Goal: Task Accomplishment & Management: Complete application form

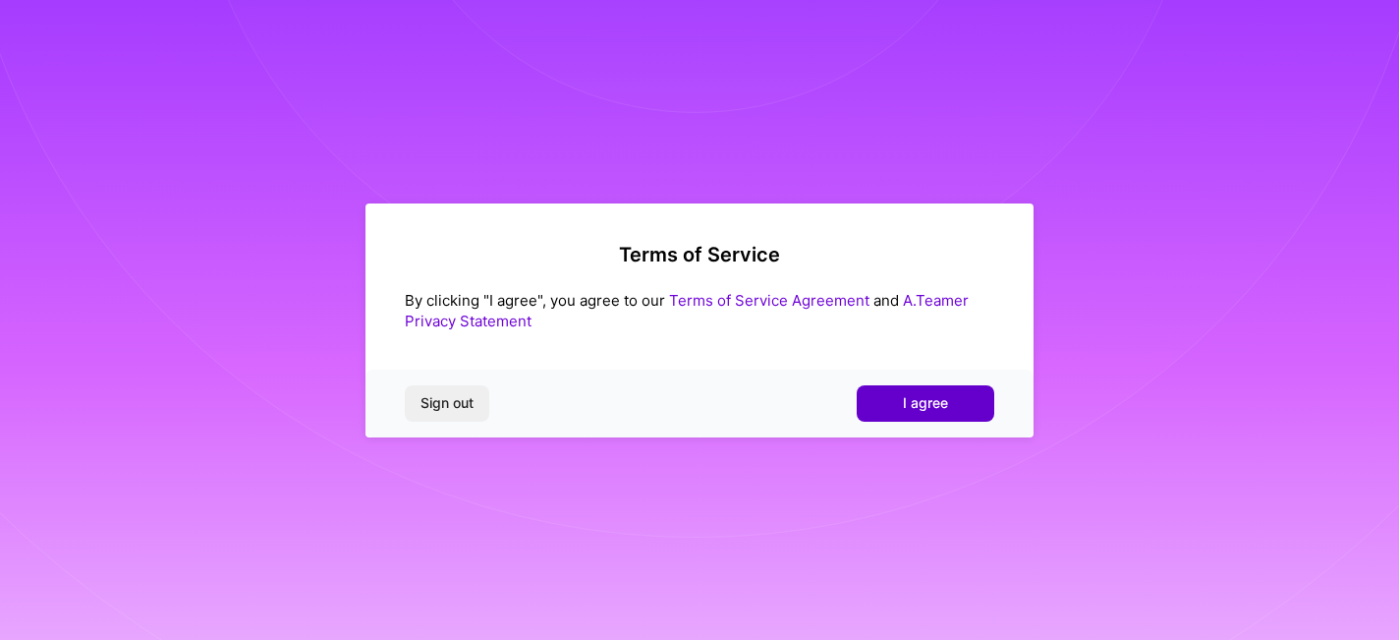
click at [952, 403] on button "I agree" at bounding box center [926, 402] width 138 height 35
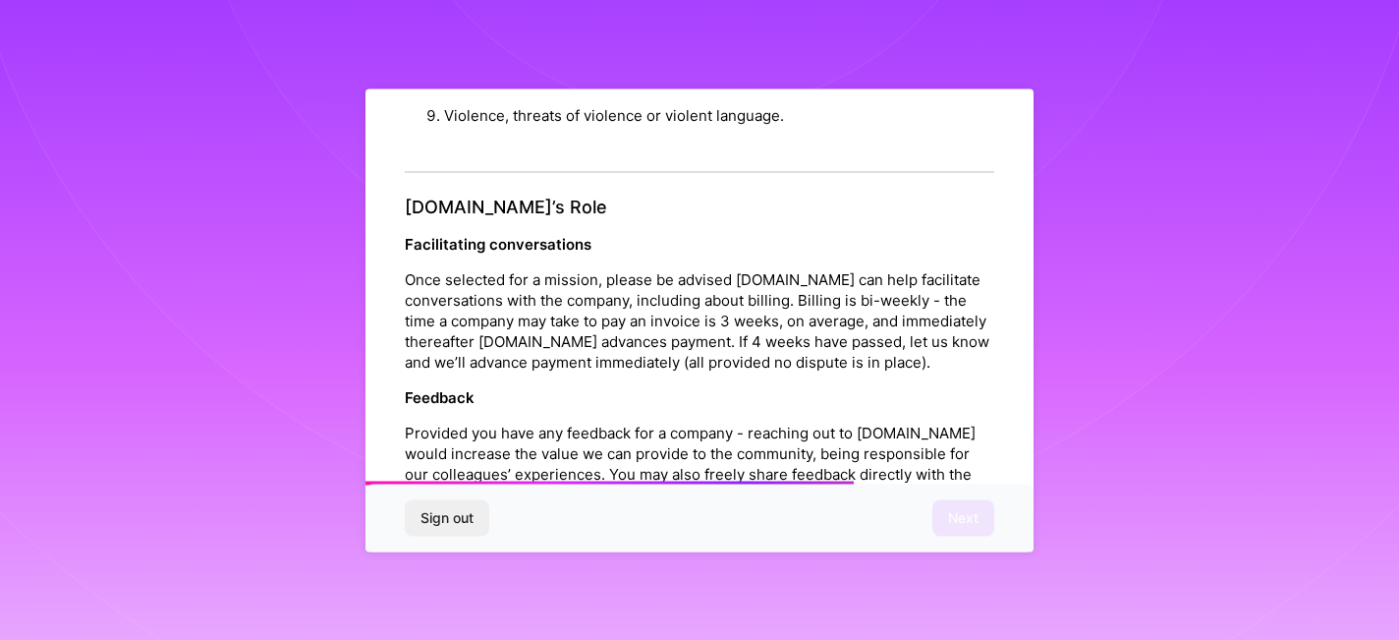
scroll to position [2240, 0]
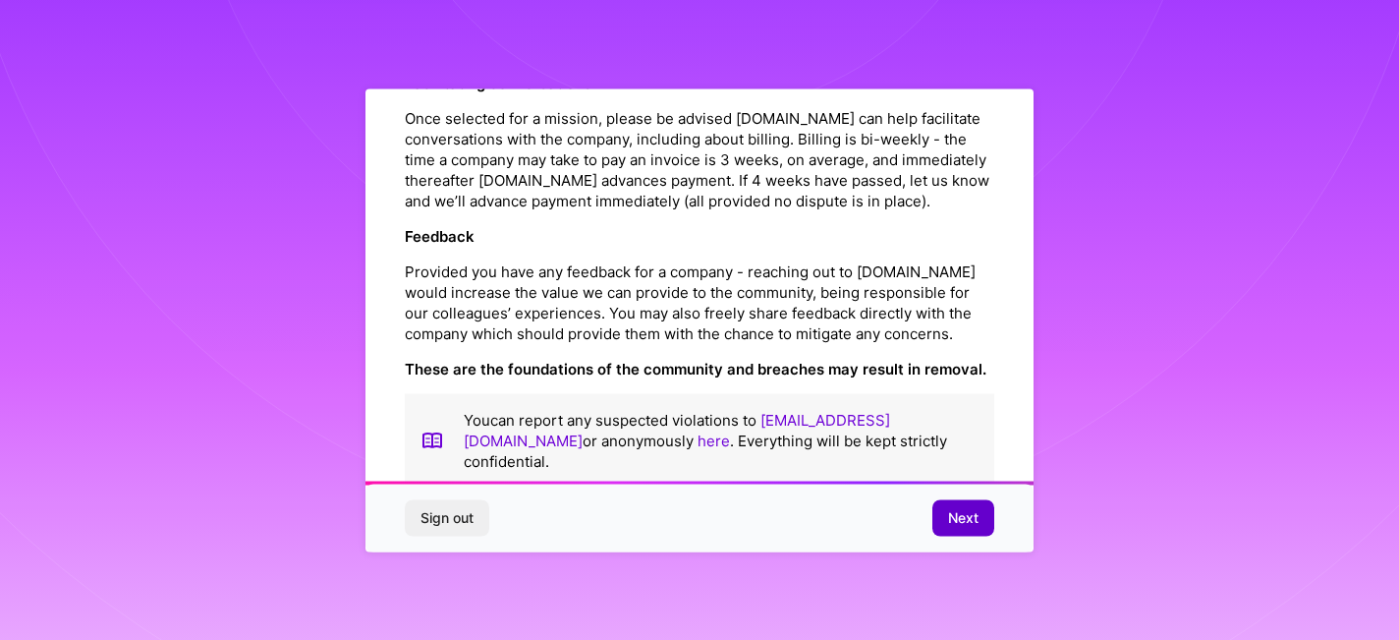
click at [967, 509] on span "Next" at bounding box center [963, 518] width 30 height 20
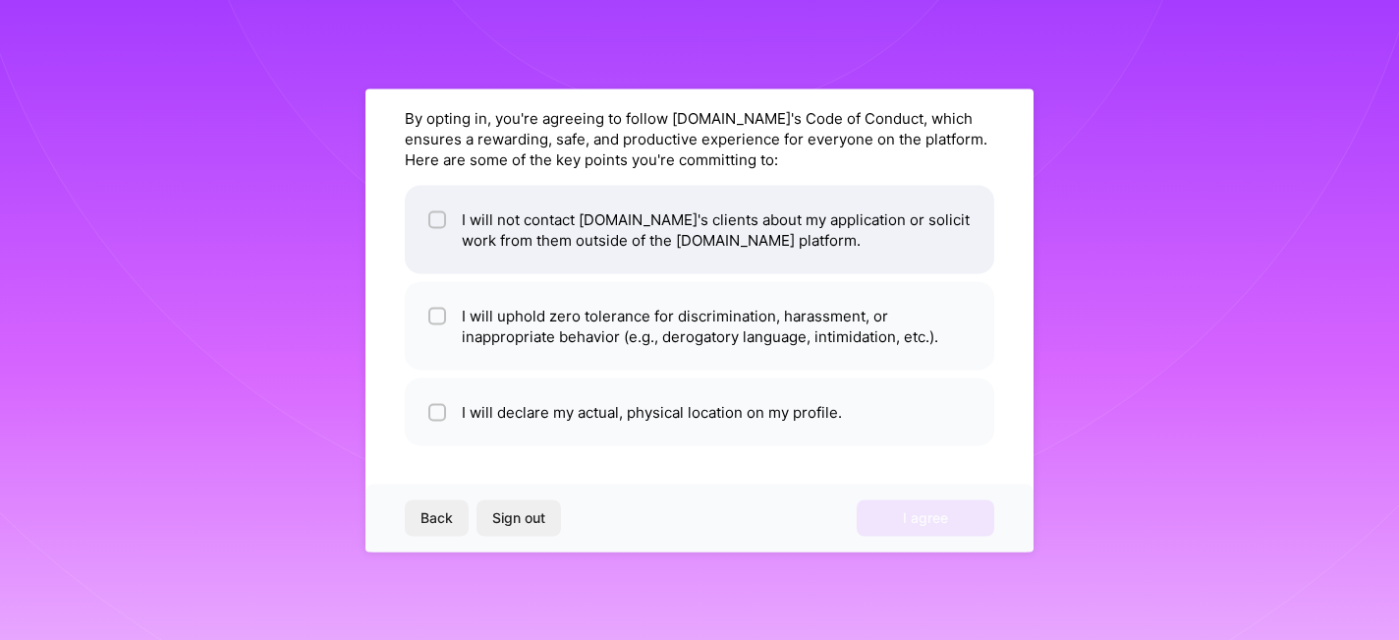
click at [656, 225] on li "I will not contact [DOMAIN_NAME]'s clients about my application or solicit work…" at bounding box center [700, 229] width 590 height 88
checkbox input "true"
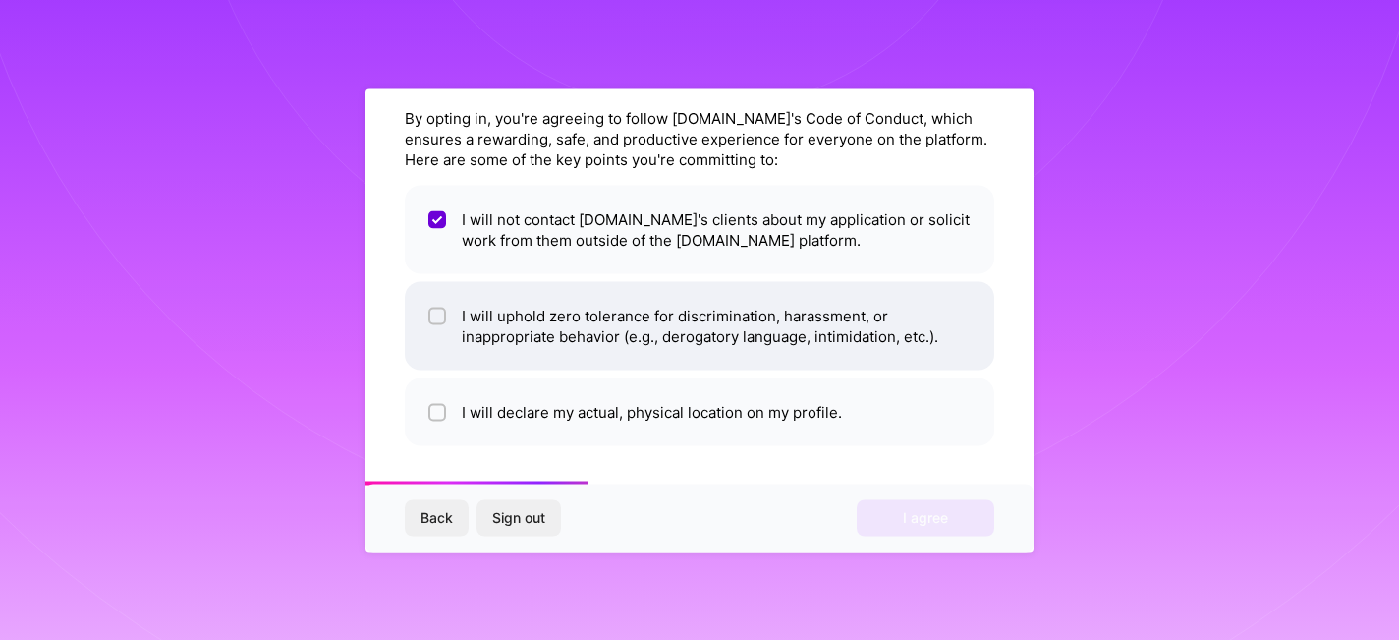
click at [653, 325] on li "I will uphold zero tolerance for discrimination, harassment, or inappropriate b…" at bounding box center [700, 325] width 590 height 88
checkbox input "true"
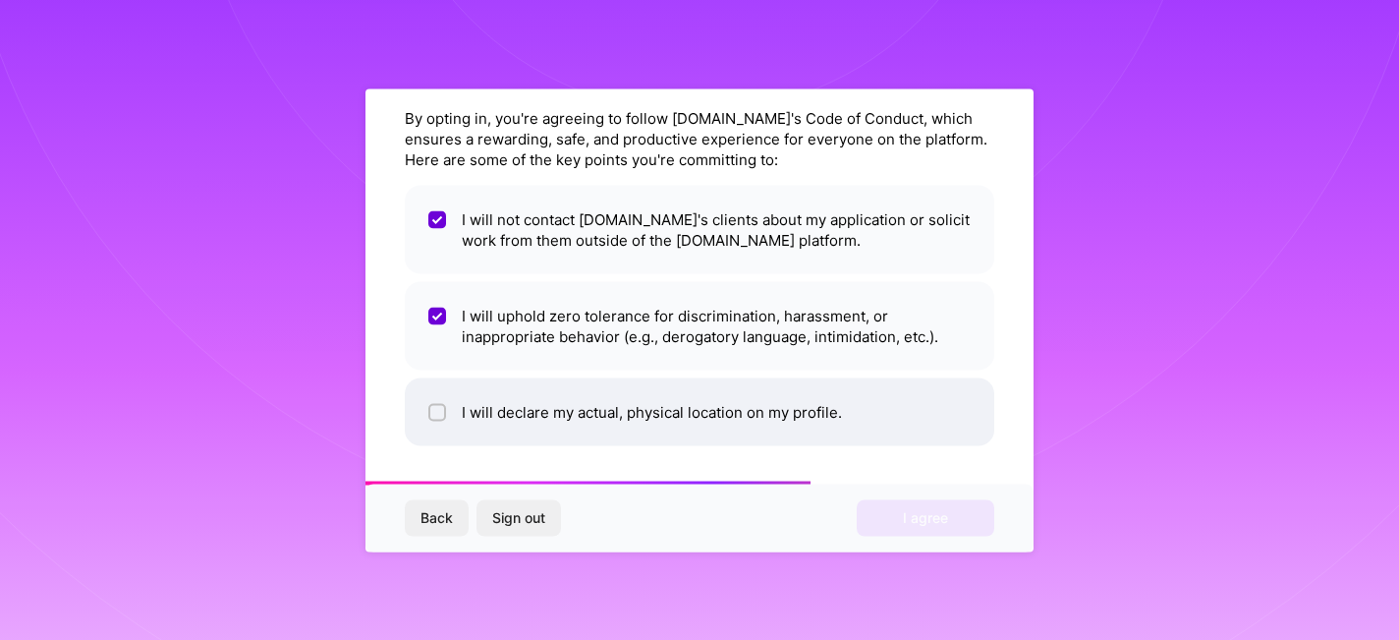
click at [656, 441] on li "I will declare my actual, physical location on my profile." at bounding box center [700, 411] width 590 height 68
checkbox input "true"
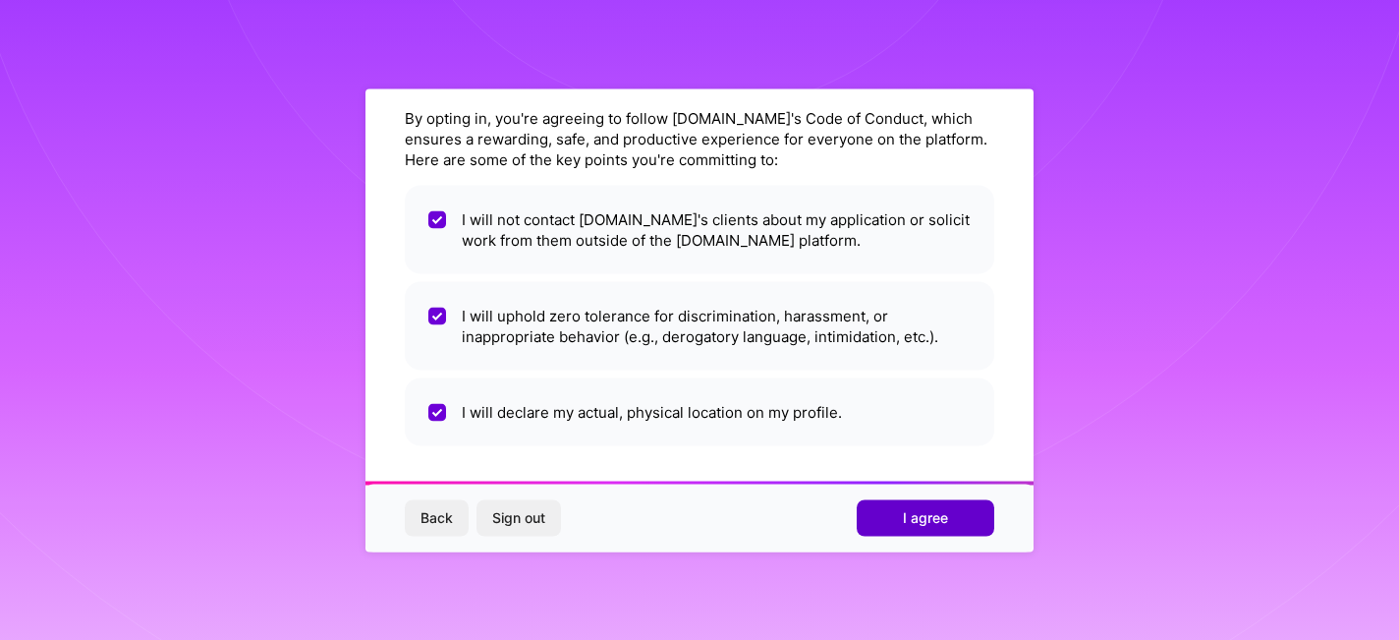
click at [911, 530] on button "I agree" at bounding box center [926, 517] width 138 height 35
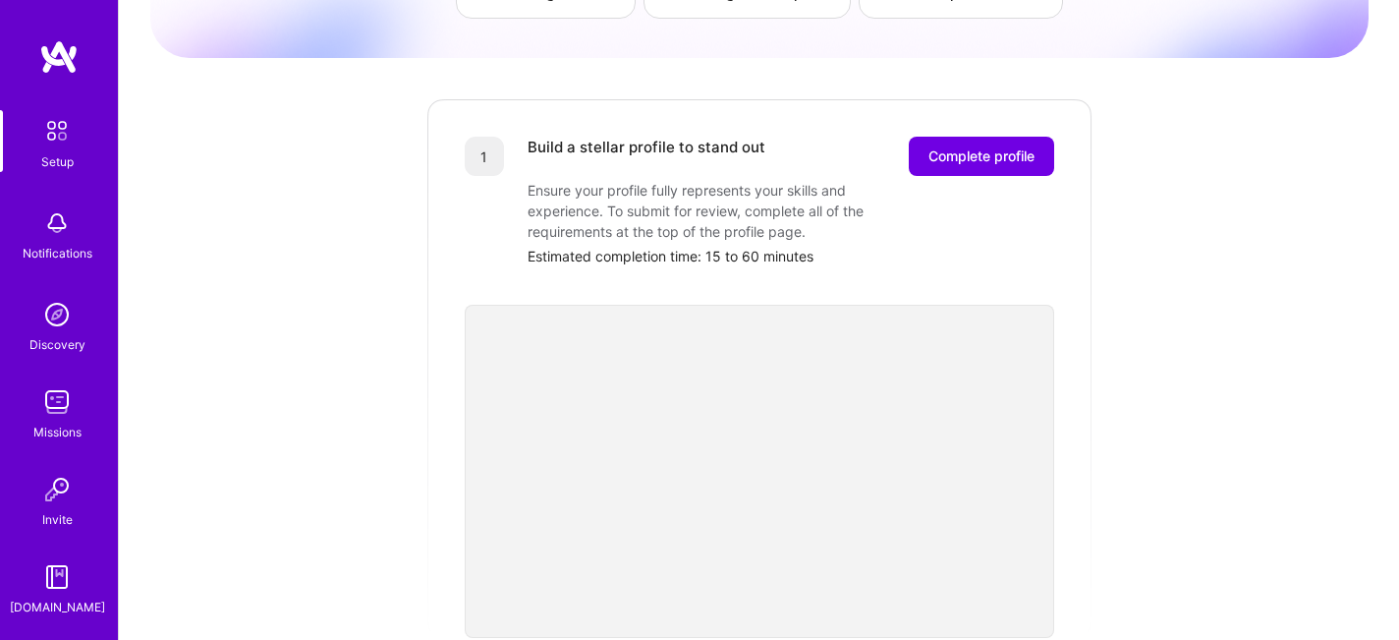
scroll to position [84, 0]
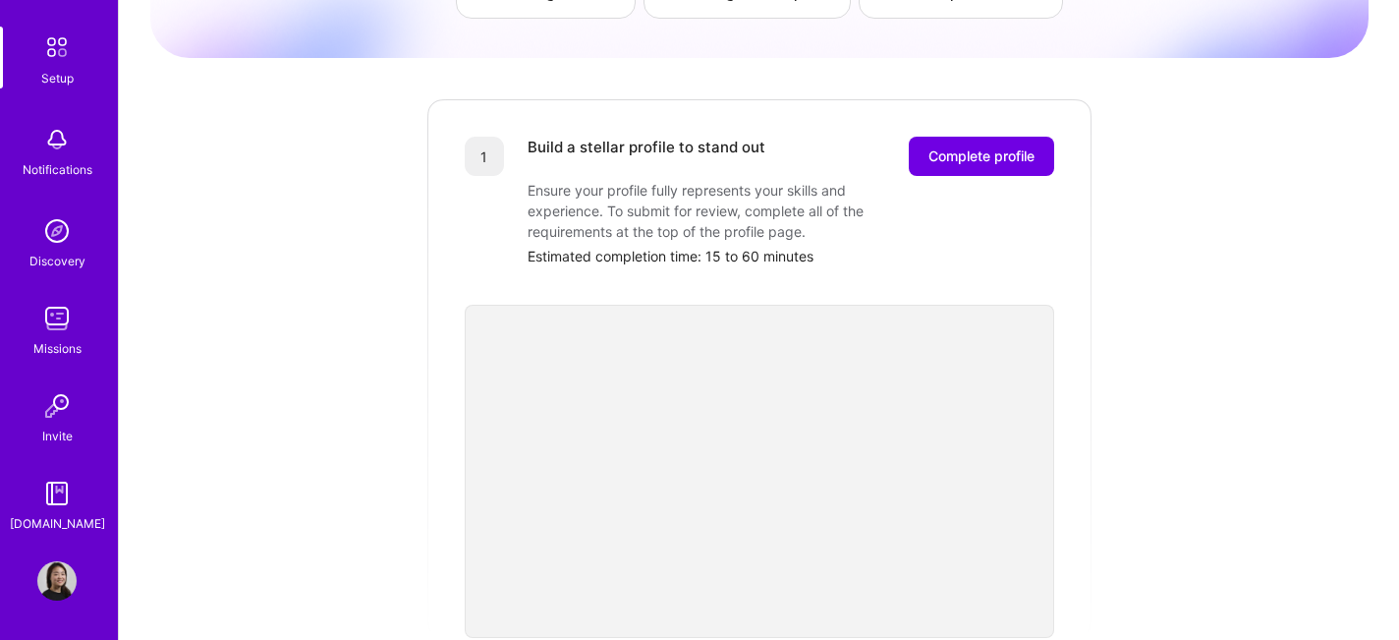
click at [66, 583] on img at bounding box center [56, 580] width 39 height 39
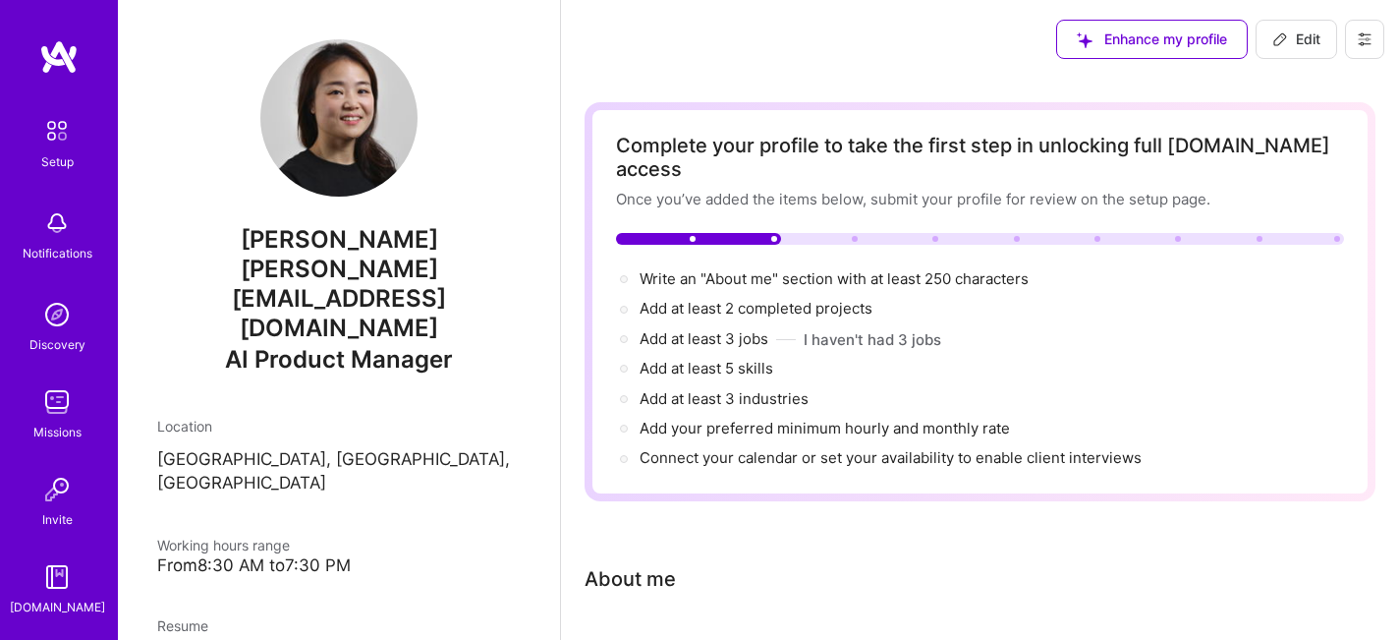
scroll to position [23, 0]
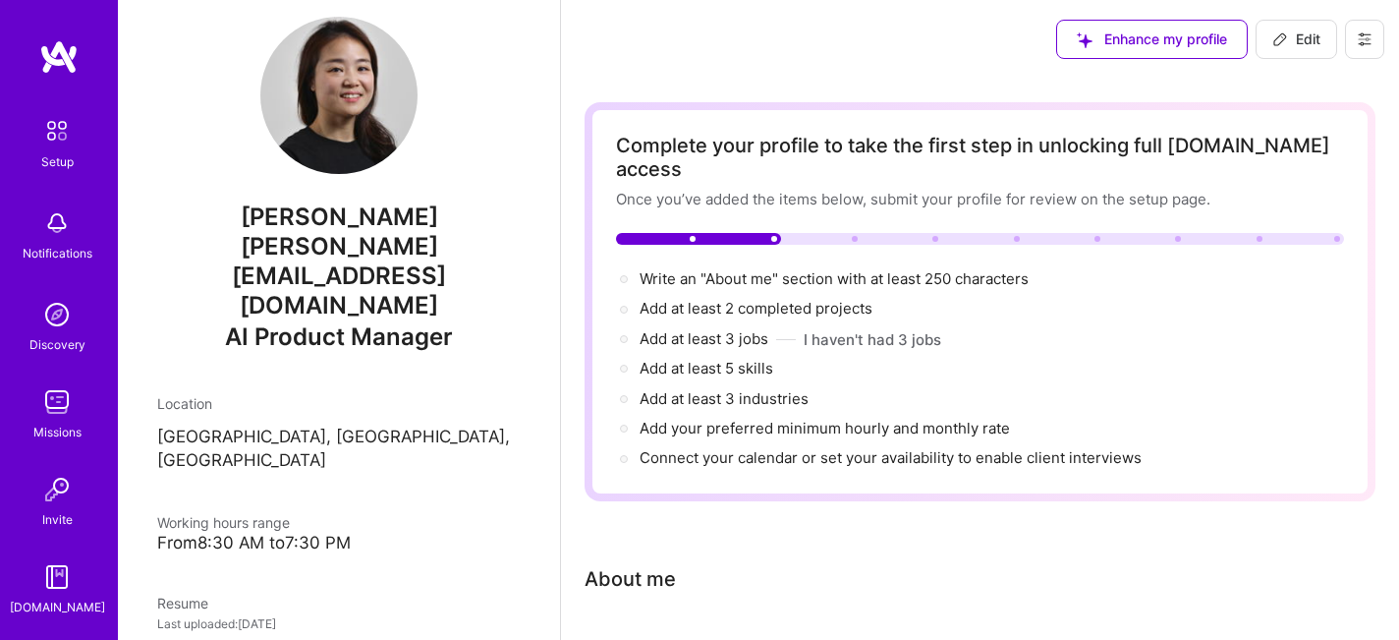
click at [1139, 39] on span "Enhance my profile" at bounding box center [1152, 39] width 150 height 20
click at [1357, 44] on icon at bounding box center [1365, 39] width 16 height 16
click at [1310, 181] on button "Log Out" at bounding box center [1310, 184] width 147 height 50
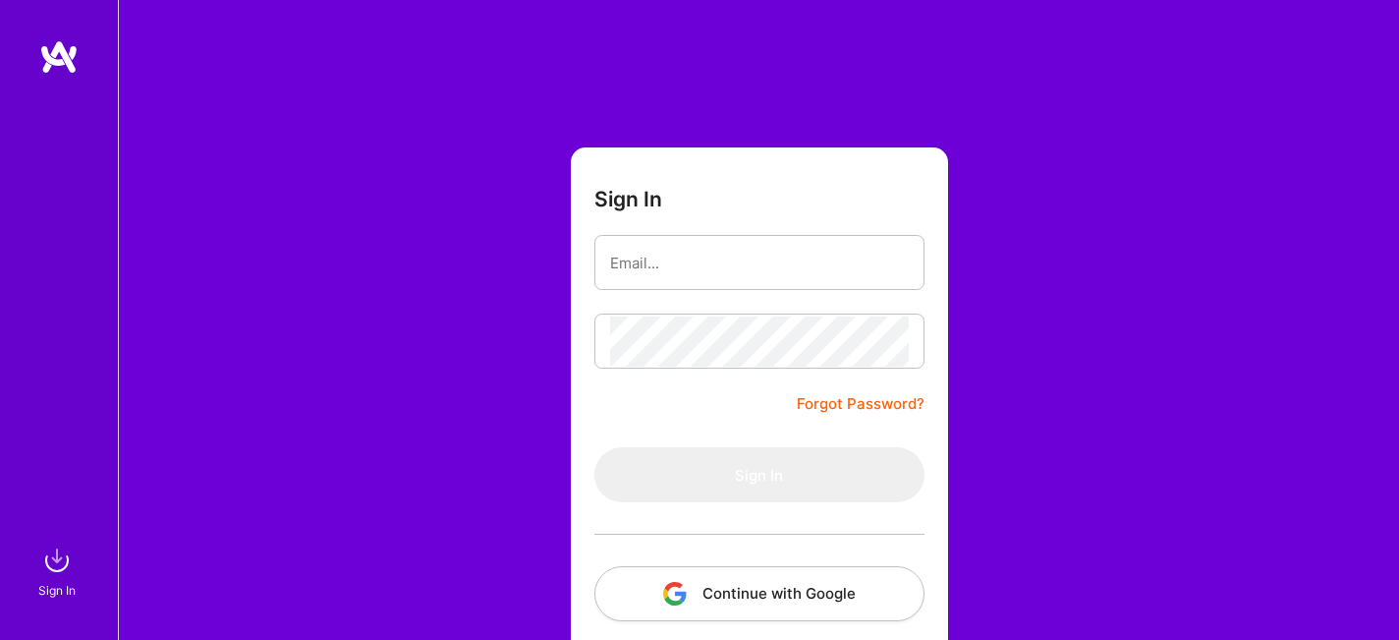
click at [841, 594] on button "Continue with Google" at bounding box center [759, 593] width 330 height 55
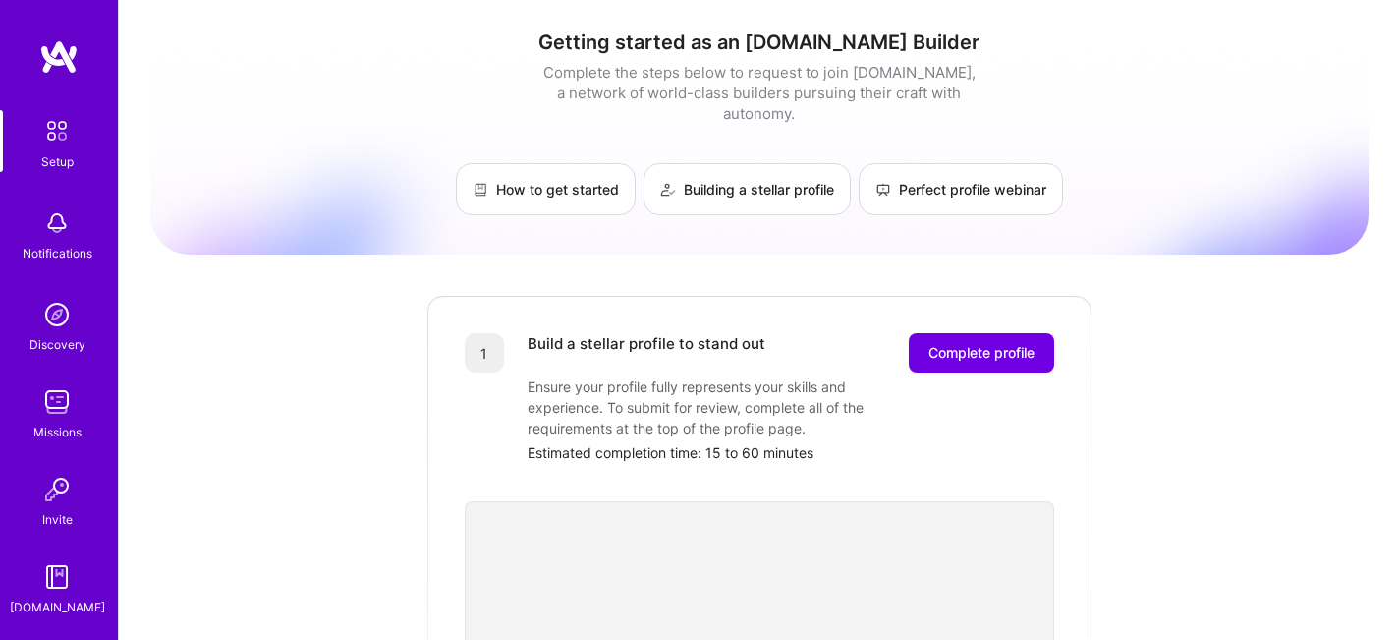
click at [59, 269] on div "Setup Notifications Discovery Missions Invite A.Guide" at bounding box center [59, 363] width 118 height 507
click at [56, 150] on img at bounding box center [56, 130] width 41 height 41
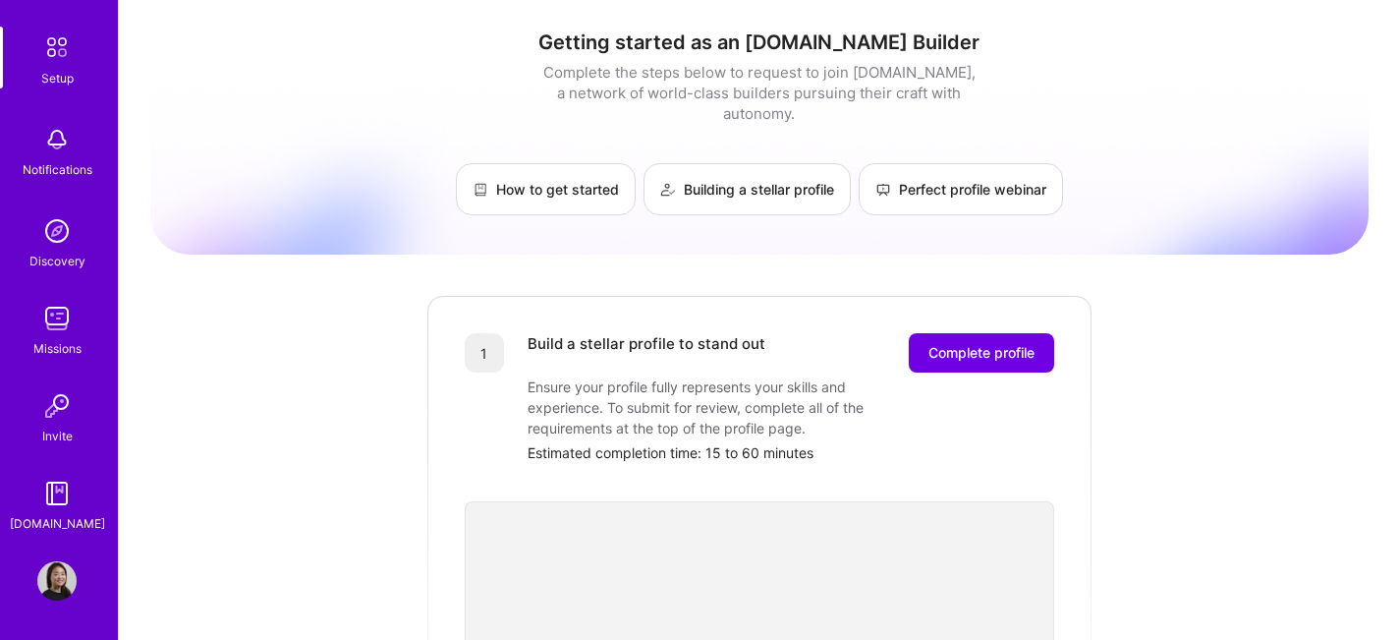
click at [55, 581] on img at bounding box center [56, 580] width 39 height 39
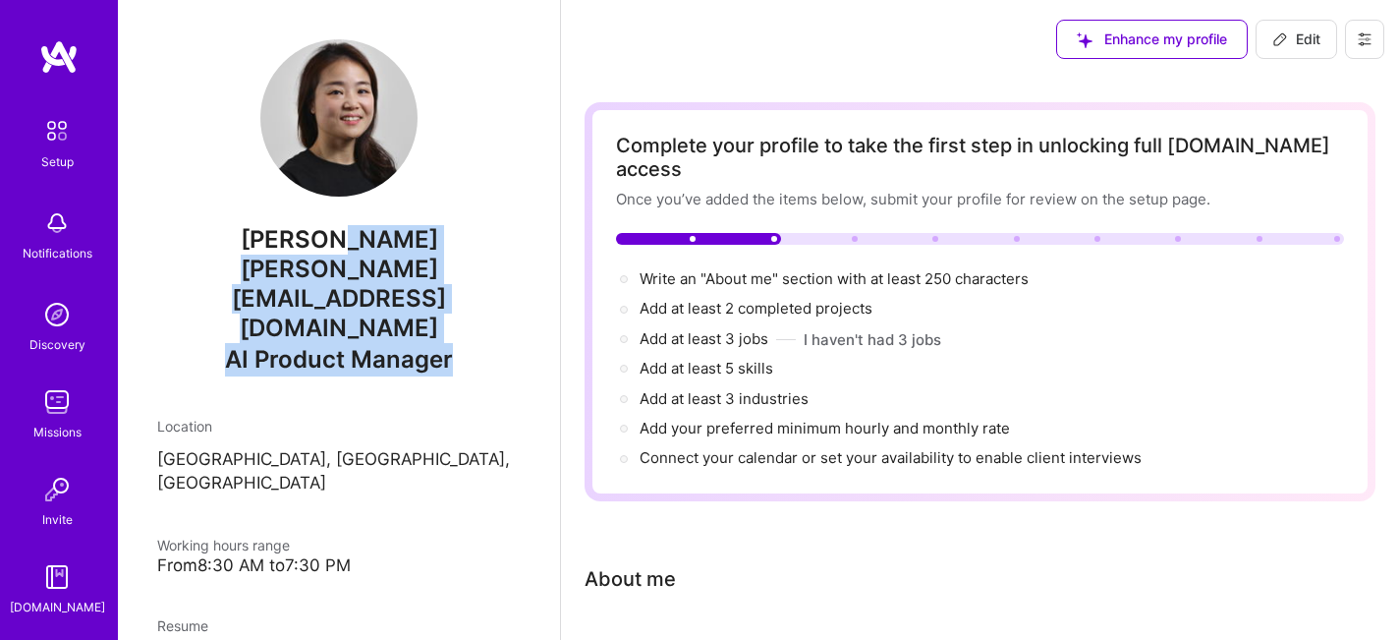
drag, startPoint x: 254, startPoint y: 239, endPoint x: 467, endPoint y: 292, distance: 219.7
click at [467, 292] on div "Stella stellaywu@gmail.com AI Product Manager" at bounding box center [339, 215] width 364 height 353
click at [1375, 44] on button at bounding box center [1364, 39] width 39 height 39
click at [1322, 197] on button "Log Out" at bounding box center [1310, 184] width 147 height 50
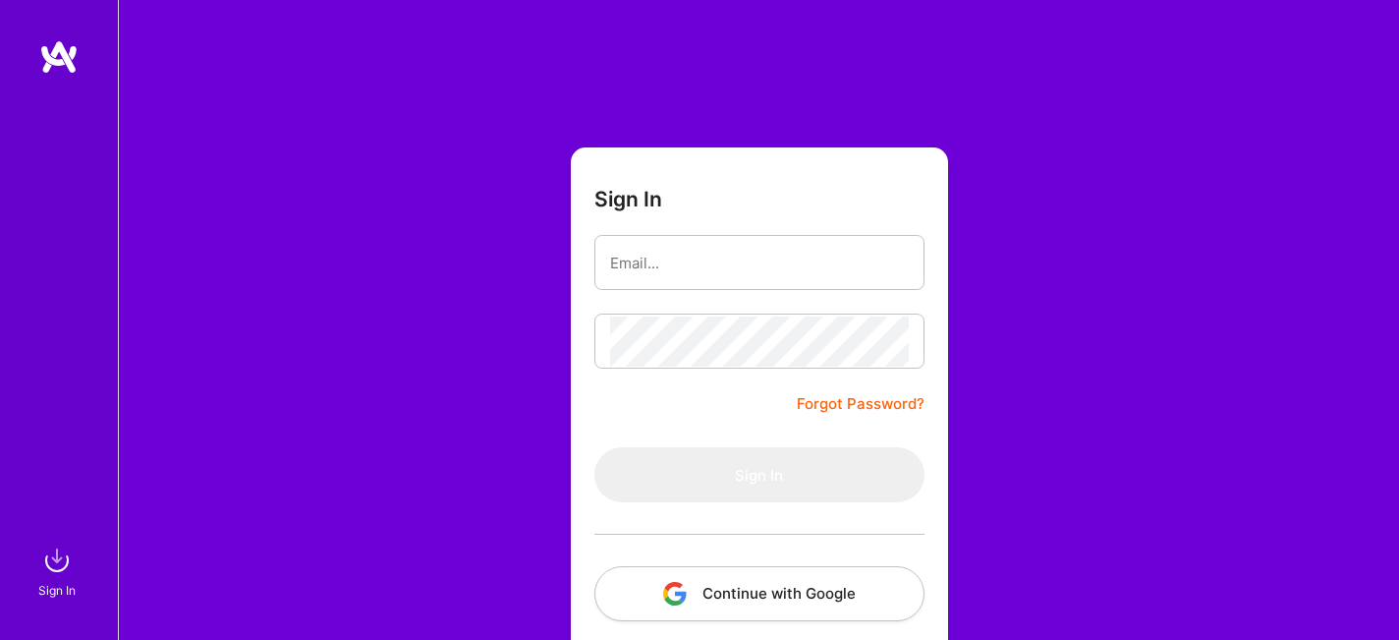
scroll to position [98, 0]
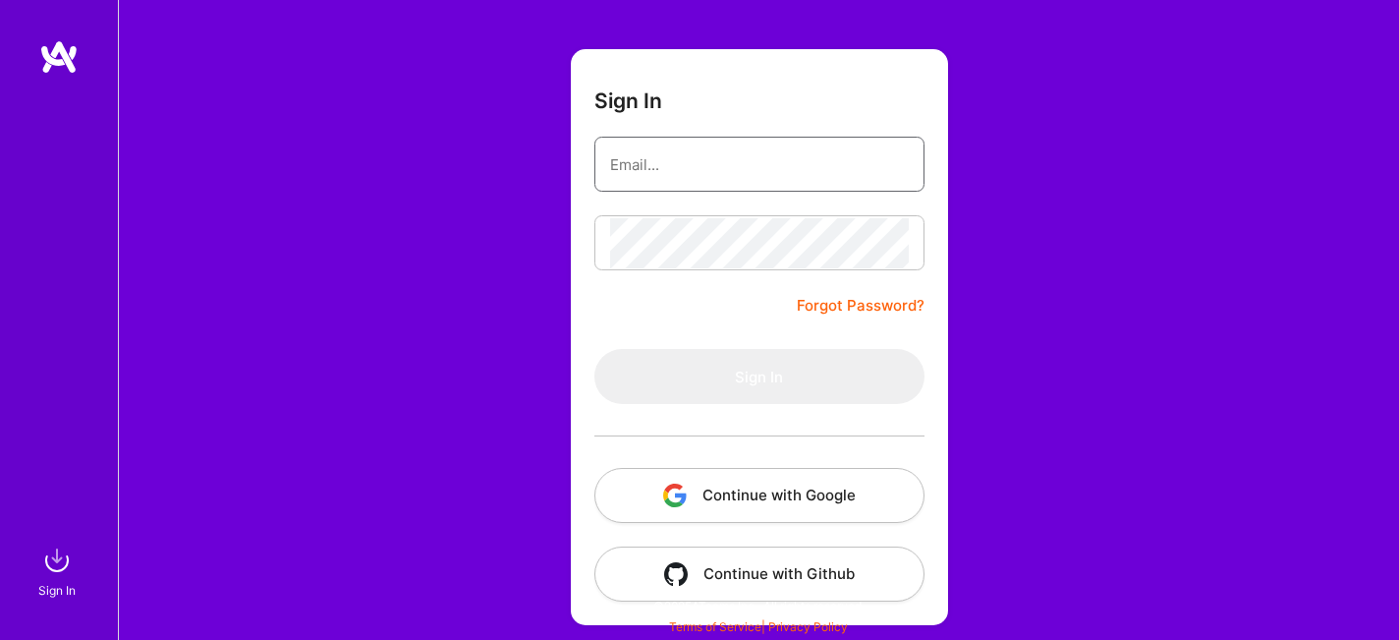
click at [818, 164] on input "email" at bounding box center [759, 165] width 299 height 50
type input "[EMAIL_ADDRESS][DOMAIN_NAME]"
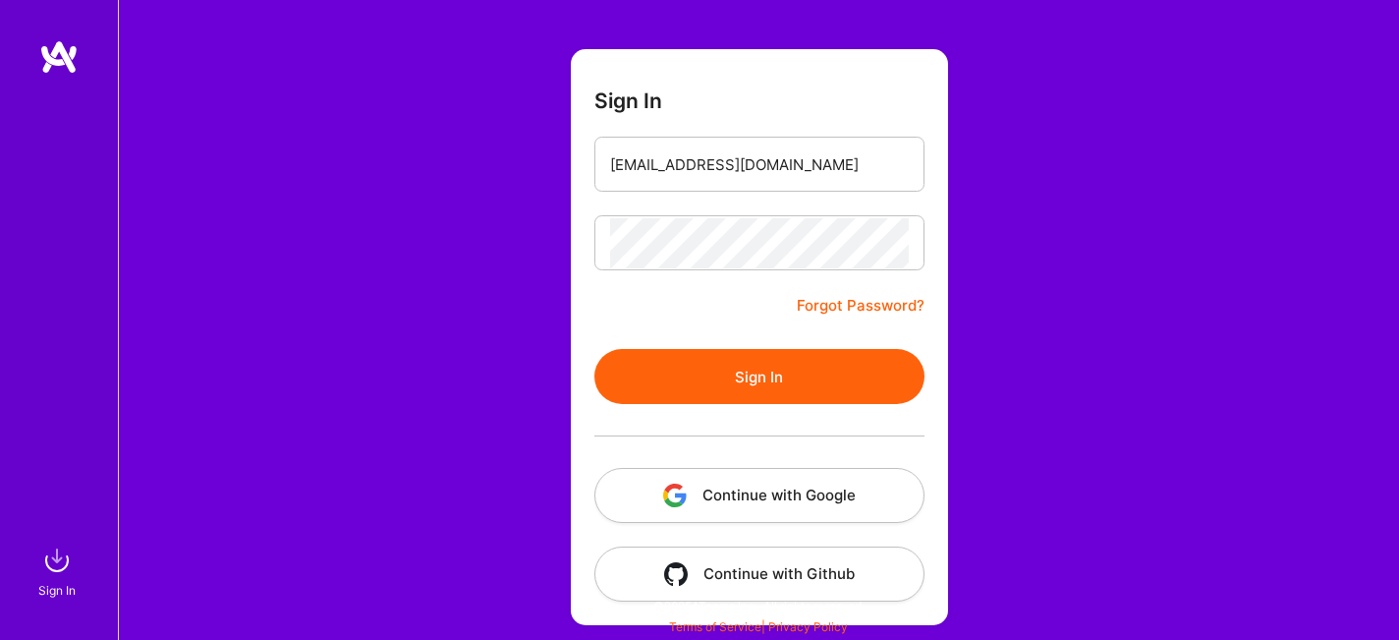
click at [856, 375] on button "Sign In" at bounding box center [759, 376] width 330 height 55
